Goal: Find specific page/section: Find specific page/section

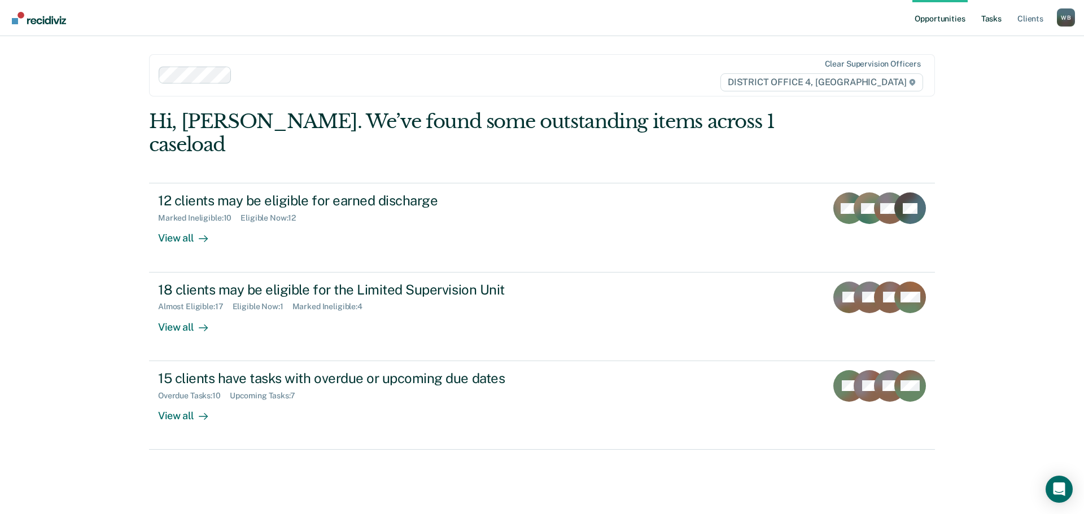
click at [992, 20] on link "Tasks" at bounding box center [991, 18] width 25 height 36
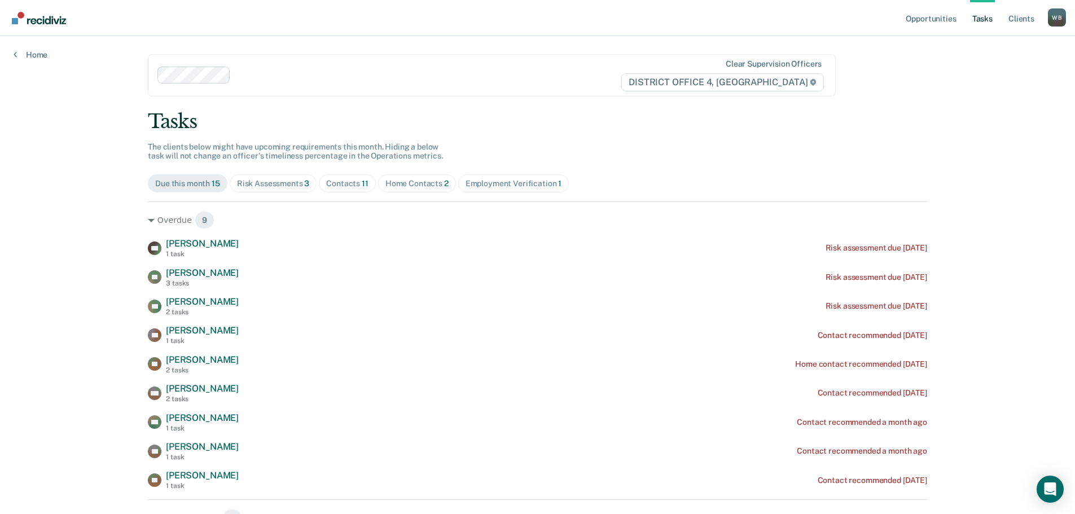
click at [392, 190] on span "Home Contacts 2" at bounding box center [417, 183] width 78 height 18
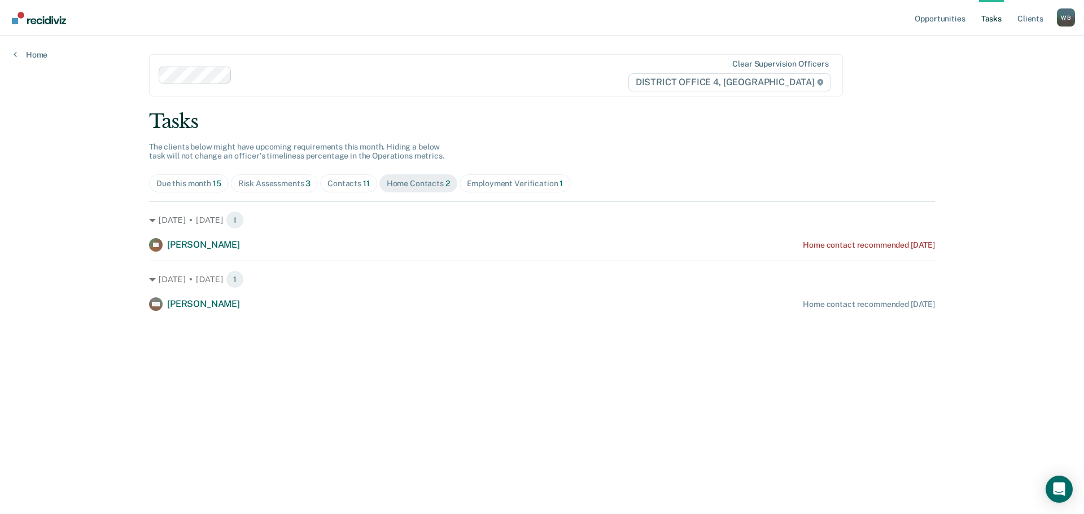
click at [348, 182] on div "Contacts 11" at bounding box center [348, 184] width 42 height 10
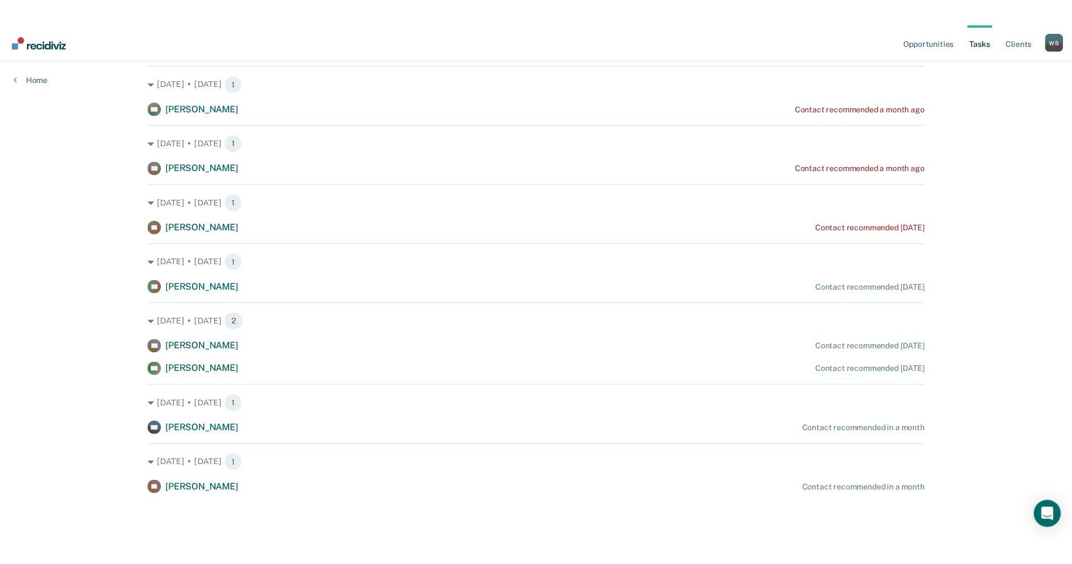
scroll to position [288, 0]
